Goal: Task Accomplishment & Management: Use online tool/utility

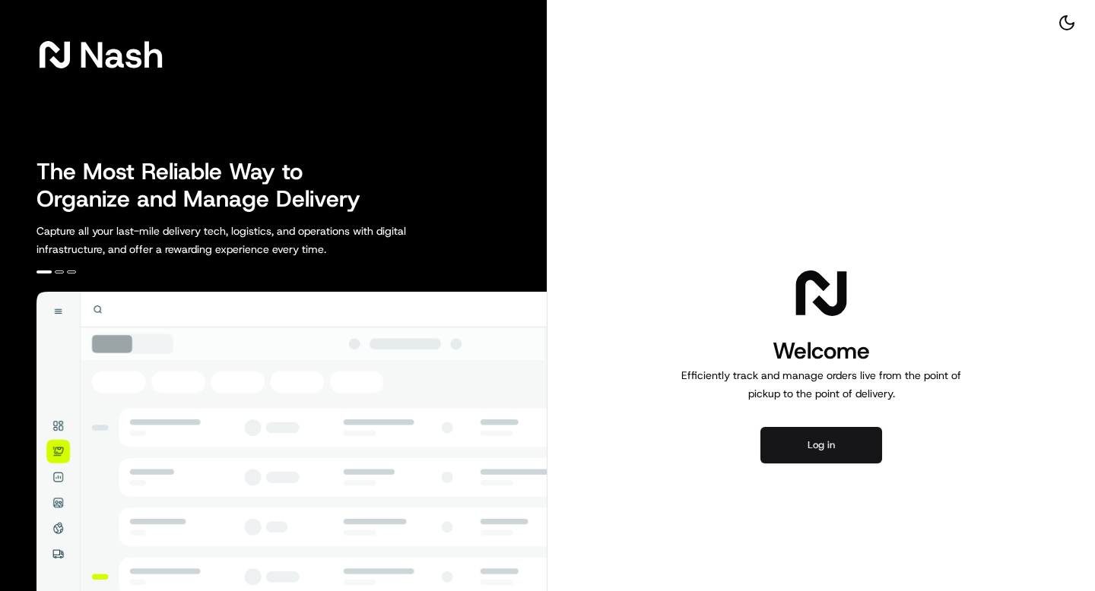
click at [807, 449] on button "Log in" at bounding box center [821, 445] width 122 height 36
